Goal: Find specific page/section: Find specific page/section

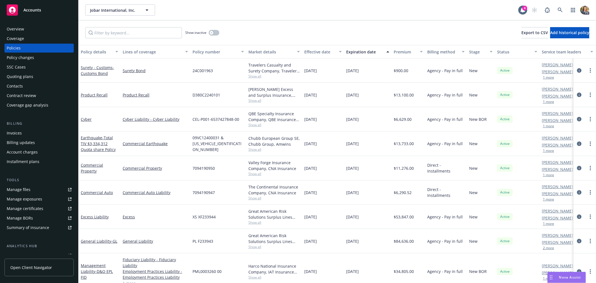
click at [28, 12] on span "Accounts" at bounding box center [32, 10] width 18 height 4
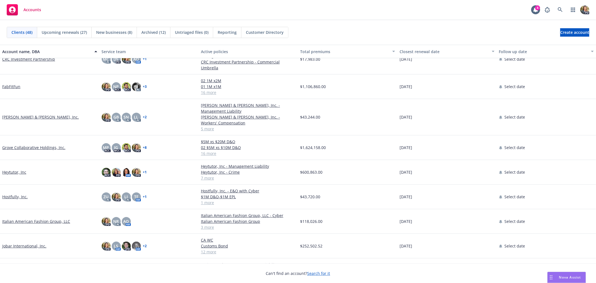
scroll to position [155, 0]
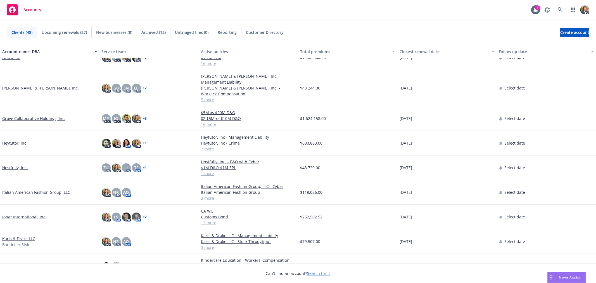
click at [13, 165] on link "Hostfully, Inc." at bounding box center [14, 168] width 25 height 6
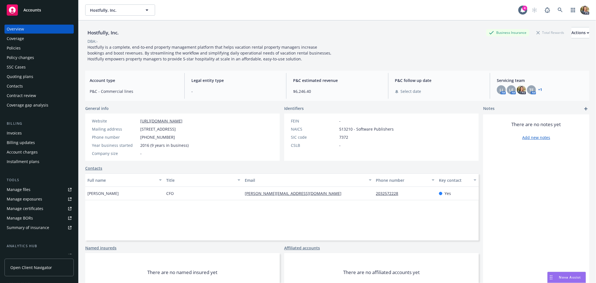
click at [36, 132] on div "Invoices" at bounding box center [39, 132] width 65 height 9
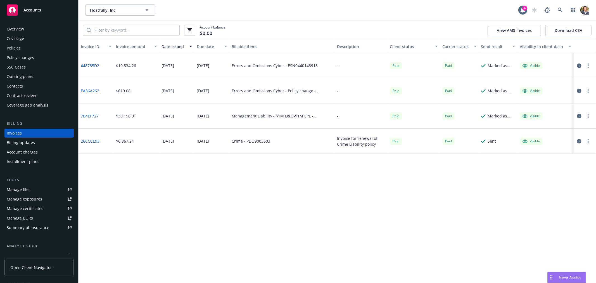
click at [93, 115] on link "7B4EF727" at bounding box center [90, 116] width 18 height 6
